Goal: Navigation & Orientation: Find specific page/section

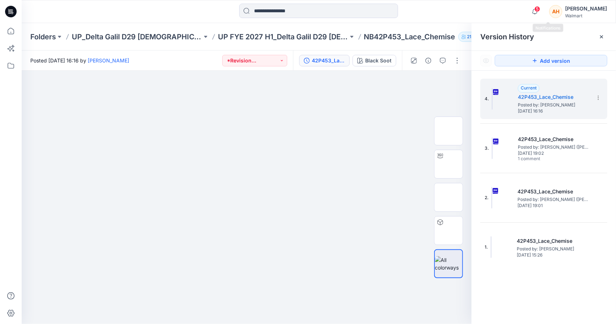
click at [555, 4] on div "5 Notifications Your style 11P451_2Pk_Lace_Thong is ready 3 minutes ago Your st…" at bounding box center [567, 12] width 79 height 16
click at [542, 13] on icon "button" at bounding box center [535, 11] width 14 height 14
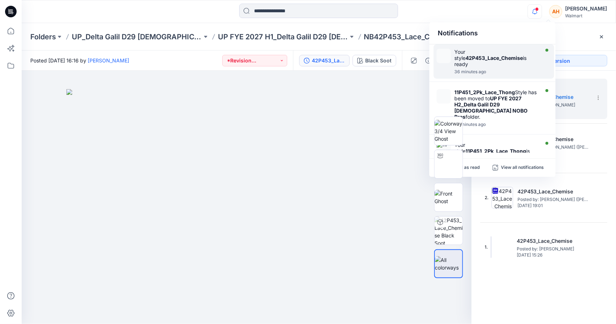
click at [477, 52] on div "Your style 42P453_Lace_Chemise is ready" at bounding box center [496, 58] width 83 height 18
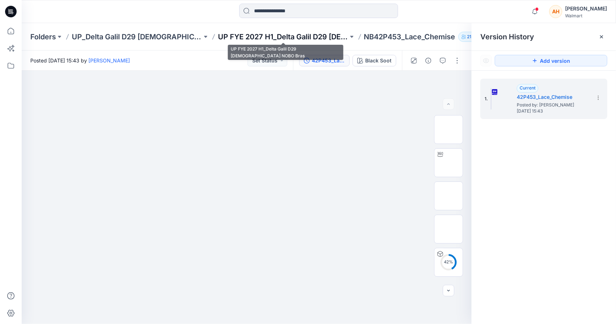
click at [306, 34] on p "UP FYE 2027 H1_Delta Galil D29 [DEMOGRAPHIC_DATA] NOBO Bras" at bounding box center [283, 37] width 130 height 10
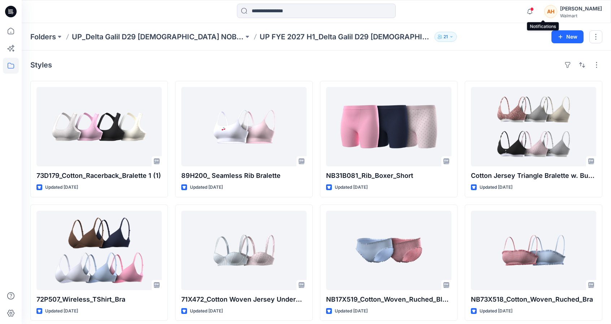
click at [534, 9] on span at bounding box center [532, 9] width 4 height 4
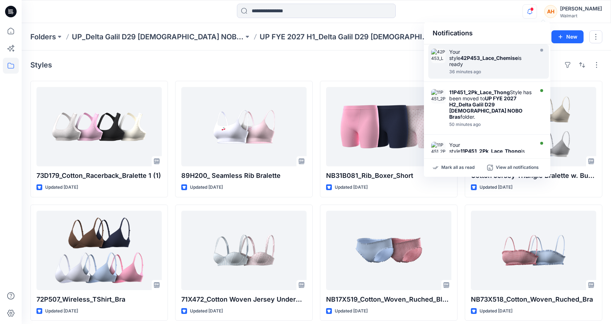
click at [480, 58] on strong "42P453_Lace_Chemise" at bounding box center [488, 58] width 57 height 6
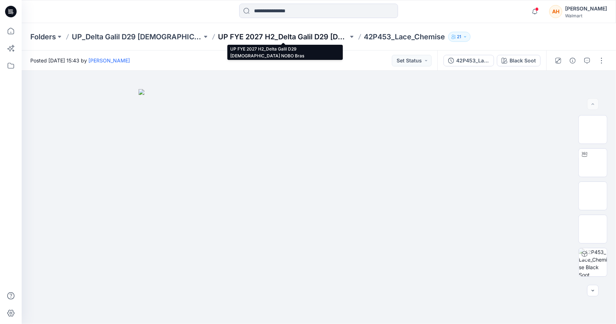
click at [264, 35] on p "UP FYE 2027 H2_Delta Galil D29 [DEMOGRAPHIC_DATA] NOBO Bras" at bounding box center [283, 37] width 130 height 10
